Goal: Task Accomplishment & Management: Use online tool/utility

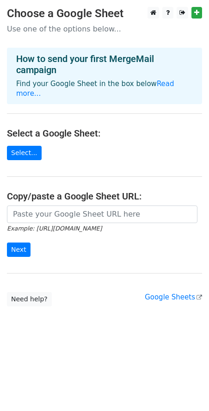
click at [68, 152] on main "Choose a Google Sheet Use one of the options below... How to send your first Me…" at bounding box center [104, 157] width 209 height 300
click at [36, 152] on link "Select..." at bounding box center [24, 153] width 35 height 14
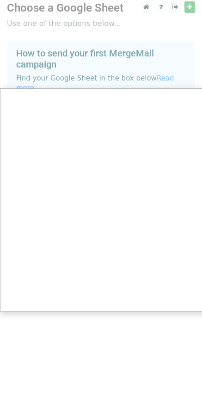
scroll to position [7, 0]
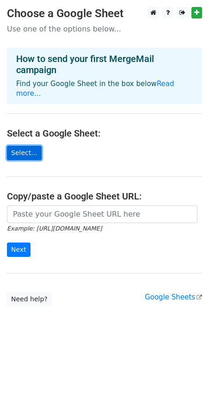
click at [25, 149] on link "Select..." at bounding box center [24, 153] width 35 height 14
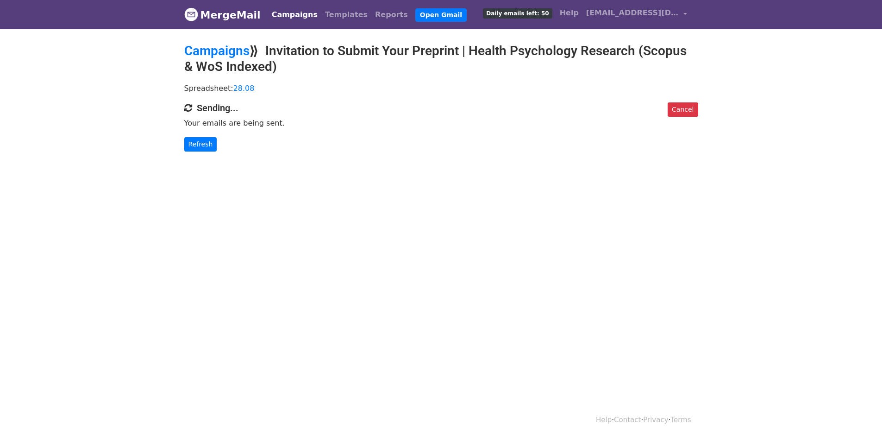
click at [318, 174] on body "MergeMail Campaigns Templates Reports Open Gmail Daily emails left: 50 Help off…" at bounding box center [441, 94] width 882 height 189
click at [313, 156] on body "MergeMail Campaigns Templates Reports Open Gmail Daily emails left: 50 Help off…" at bounding box center [441, 94] width 882 height 189
click at [730, 282] on html "MergeMail Campaigns Templates Reports Open Gmail Daily emails left: 50 Help off…" at bounding box center [441, 219] width 882 height 438
click at [609, 211] on html "MergeMail Campaigns Templates Reports Open Gmail Daily emails left: 50 Help off…" at bounding box center [441, 219] width 882 height 438
click at [545, 16] on span "Daily emails left: 50" at bounding box center [517, 13] width 69 height 10
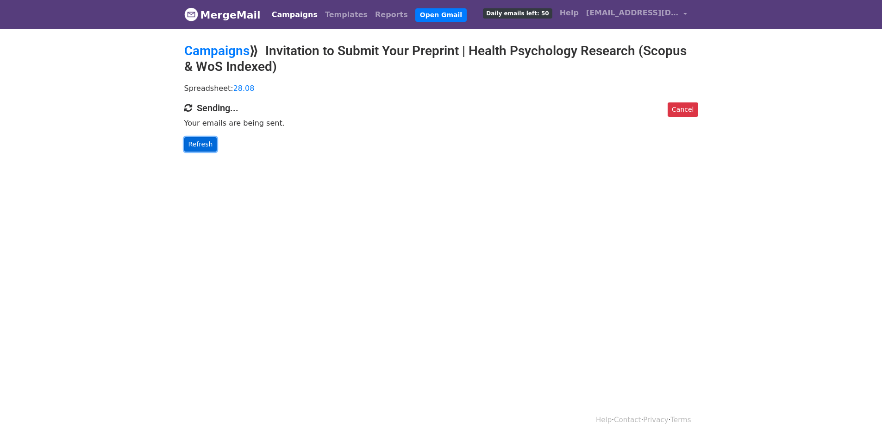
click at [206, 146] on link "Refresh" at bounding box center [200, 144] width 33 height 14
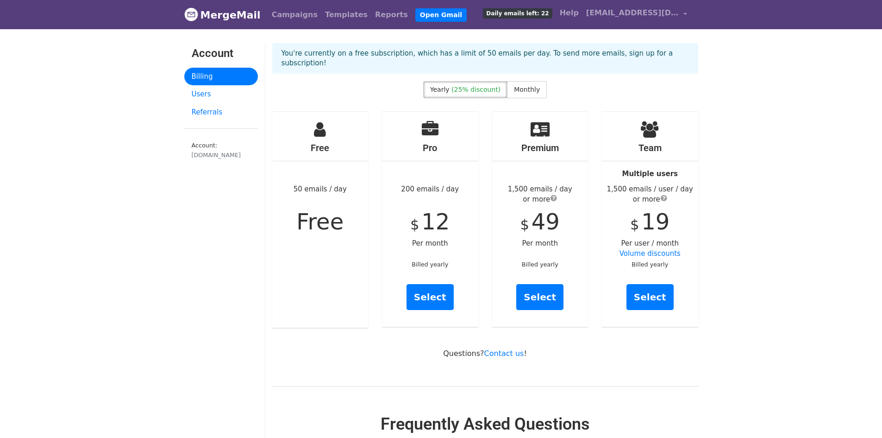
drag, startPoint x: 189, startPoint y: 263, endPoint x: 194, endPoint y: 254, distance: 9.9
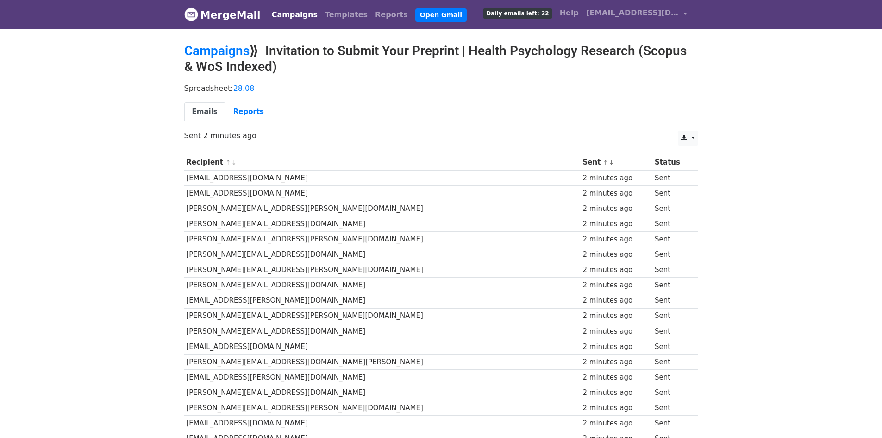
click at [618, 436] on div "2 minutes ago" at bounding box center [617, 438] width 68 height 11
click at [0, 154] on body "MergeMail Campaigns Templates Reports Open Gmail Daily emails left: 22 Help off…" at bounding box center [441, 321] width 882 height 643
click at [351, 90] on p "Spreadsheet: 28.08" at bounding box center [441, 88] width 514 height 10
click at [240, 143] on div "CSV Excel Sent 2 minutes ago" at bounding box center [441, 140] width 528 height 19
click at [693, 131] on link at bounding box center [688, 138] width 20 height 15
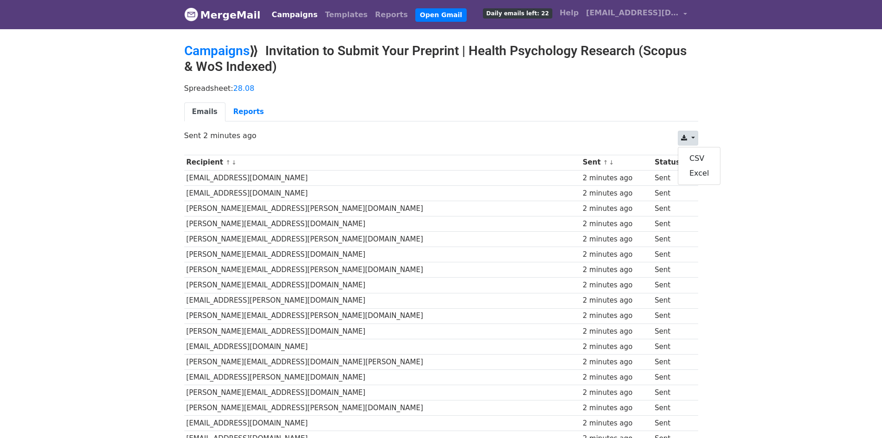
click at [749, 131] on body "MergeMail Campaigns Templates Reports Open Gmail Daily emails left: 22 Help off…" at bounding box center [441, 321] width 882 height 643
click at [101, 201] on body "MergeMail Campaigns Templates Reports Open Gmail Daily emails left: 22 Help off…" at bounding box center [441, 321] width 882 height 643
